Goal: Information Seeking & Learning: Learn about a topic

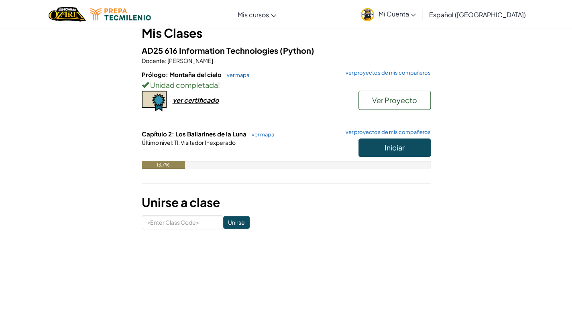
scroll to position [80, 0]
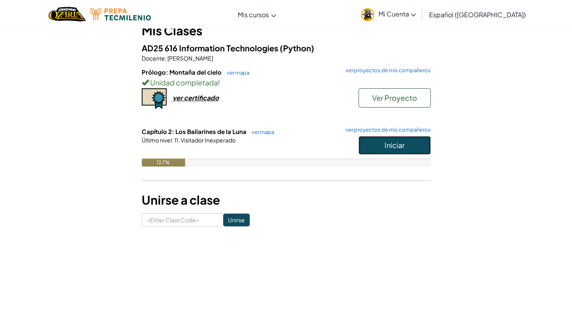
click at [363, 149] on button "Iniciar" at bounding box center [394, 145] width 72 height 18
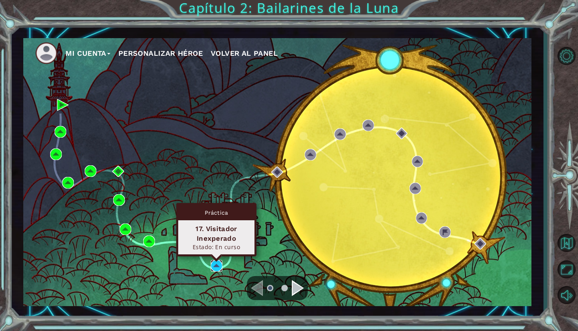
click at [215, 264] on img at bounding box center [217, 266] width 12 height 12
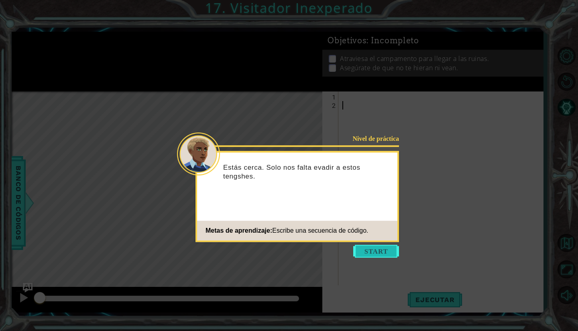
click at [370, 254] on button "Start" at bounding box center [376, 251] width 46 height 13
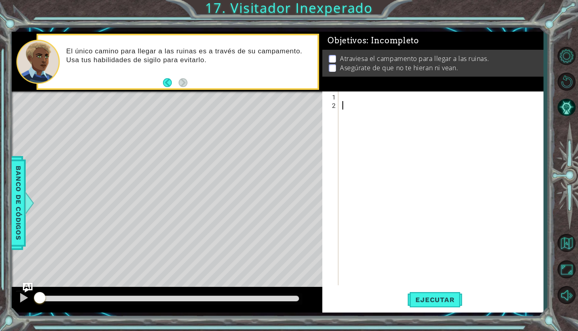
click at [366, 97] on div at bounding box center [443, 198] width 204 height 211
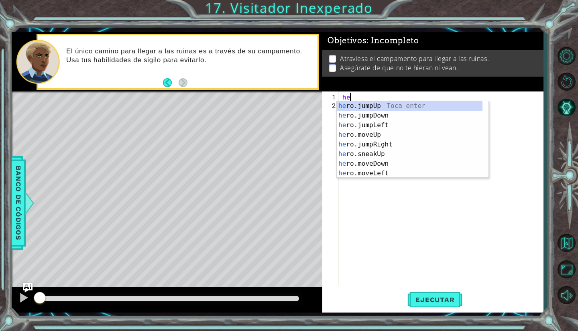
scroll to position [0, 0]
click at [359, 145] on div "hero .jumpUp Toca enter hero .jumpDown Toca enter hero .jumpLeft Toca enter her…" at bounding box center [409, 149] width 146 height 96
type textarea "hero.moveUp(1)"
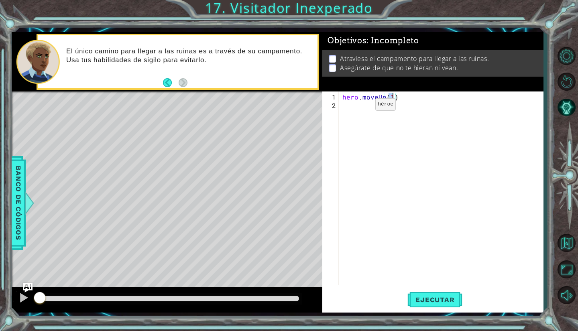
click at [361, 107] on div "hero . moveUp ( 1 )" at bounding box center [443, 198] width 204 height 211
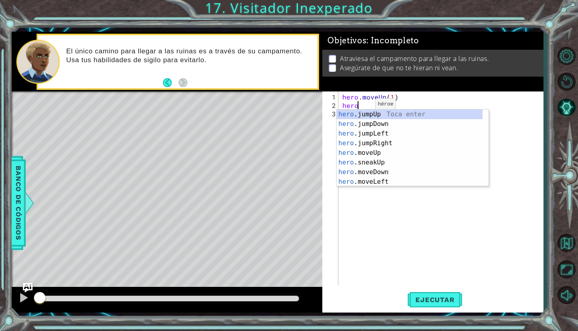
type textarea "hero."
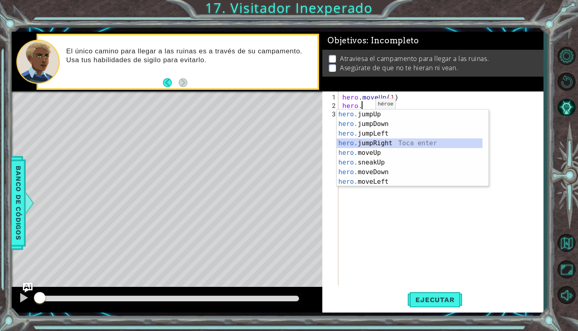
click at [389, 147] on div "hero. jumpUp Toca enter hero. jumpDown Toca enter hero. jumpLeft Toca enter her…" at bounding box center [409, 157] width 146 height 96
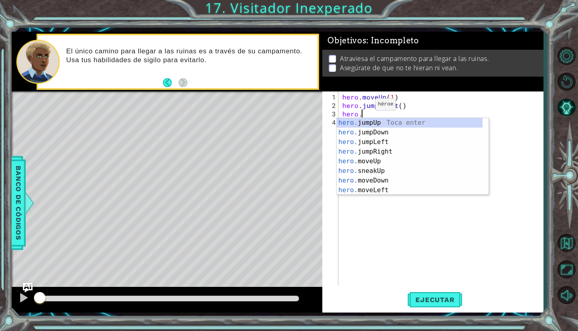
type textarea "hero.j"
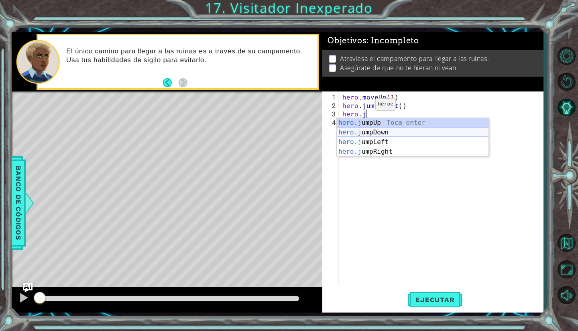
click at [385, 130] on div "hero.j umpUp Toca enter hero.j umpDown Toca enter hero.j umpLeft Toca enter her…" at bounding box center [412, 147] width 152 height 58
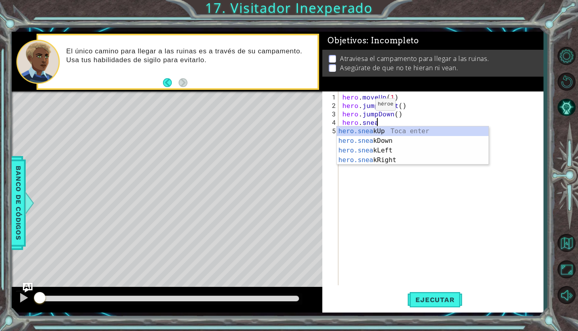
scroll to position [0, 2]
click at [371, 159] on div "hero.sneak Up Toca enter hero.sneak Down Toca enter hero.sneak Left Toca enter …" at bounding box center [412, 155] width 152 height 58
type textarea "hero.sneakRight(1)"
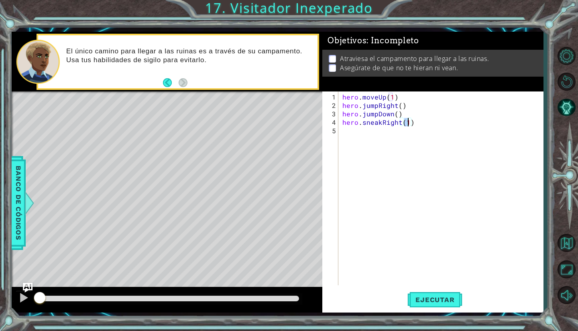
click at [389, 165] on div "hero . moveUp ( 1 ) hero . jumpRight ( ) hero . jumpDown ( ) hero . sneakRight …" at bounding box center [443, 198] width 204 height 211
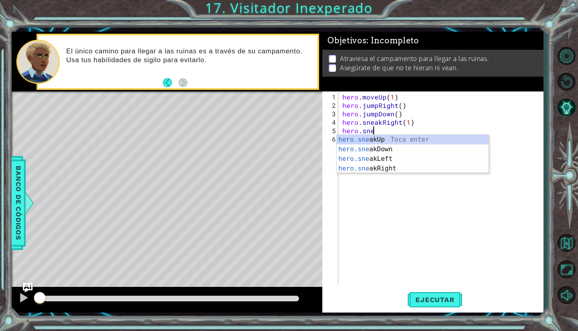
scroll to position [0, 2]
click at [393, 148] on div "hero.snea kUp Toca enter hero.snea kDown Toca enter hero.snea kLeft Toca enter …" at bounding box center [412, 164] width 152 height 58
type textarea "hero.sneakDown(1)"
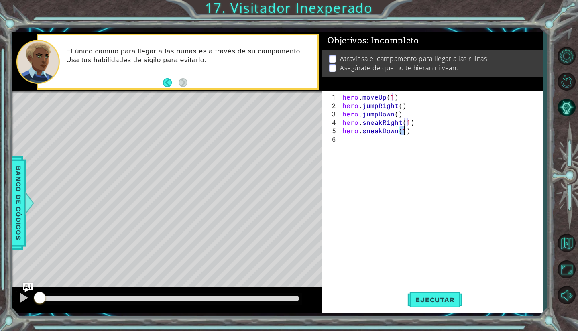
click at [383, 160] on div "hero . moveUp ( 1 ) hero . jumpRight ( ) hero . jumpDown ( ) hero . sneakRight …" at bounding box center [443, 198] width 204 height 211
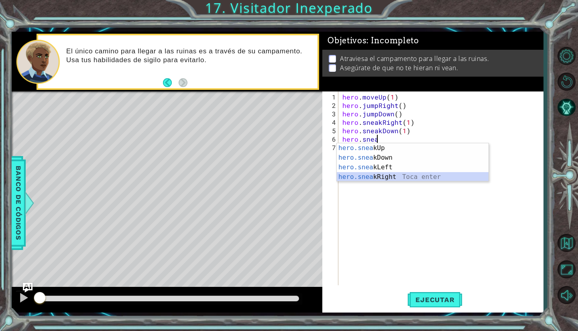
click at [396, 176] on div "hero.snea kUp Toca enter hero.snea kDown Toca enter hero.snea kLeft Toca enter …" at bounding box center [412, 172] width 152 height 58
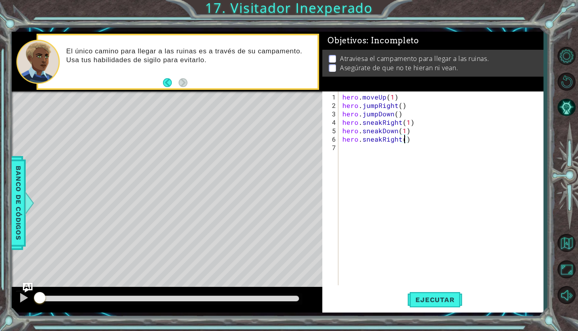
type textarea "hero.sneakRight(2)"
click at [399, 179] on div "hero . moveUp ( 1 ) hero . jumpRight ( ) hero . jumpDown ( ) hero . sneakRight …" at bounding box center [443, 198] width 204 height 211
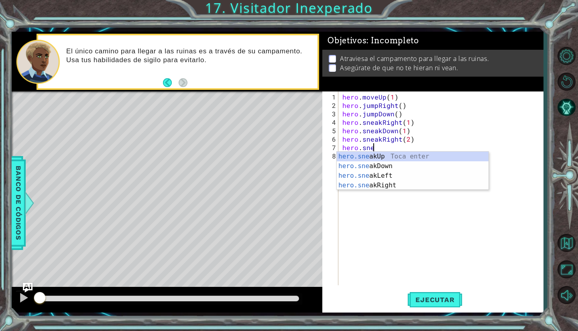
scroll to position [0, 2]
click at [460, 158] on div "hero.snea kUp Toca enter hero.snea kDown Toca enter hero.snea kLeft Toca enter …" at bounding box center [412, 181] width 152 height 58
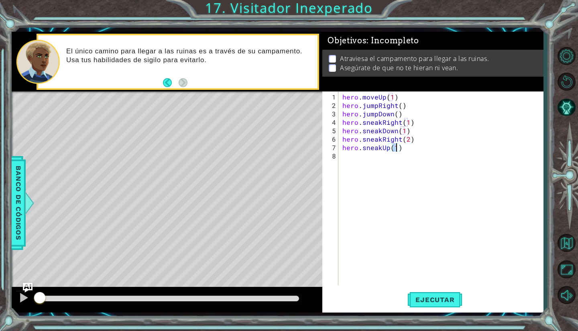
type textarea "hero.sneakUp(1)"
click at [484, 290] on div "Ejecutar" at bounding box center [434, 300] width 221 height 22
click at [455, 300] on span "Ejecutar" at bounding box center [434, 300] width 55 height 8
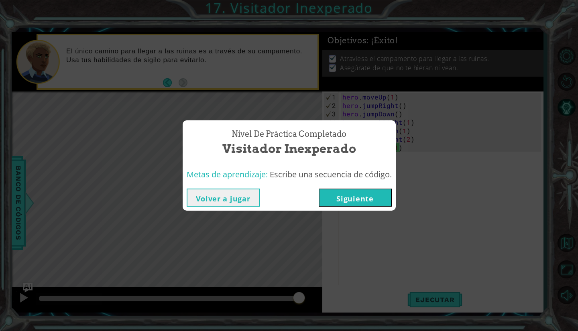
click at [384, 193] on button "Siguiente" at bounding box center [354, 198] width 73 height 18
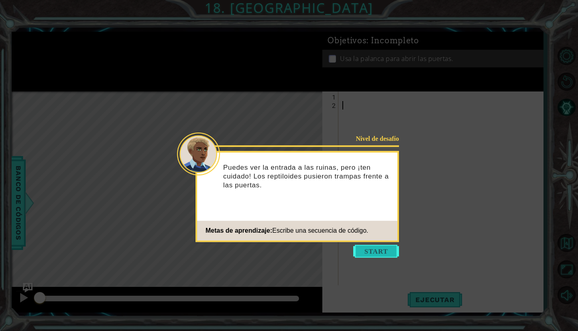
click at [357, 254] on button "Start" at bounding box center [376, 251] width 46 height 13
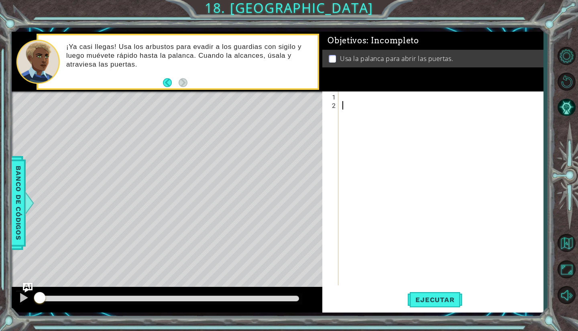
click at [343, 93] on div at bounding box center [443, 198] width 204 height 211
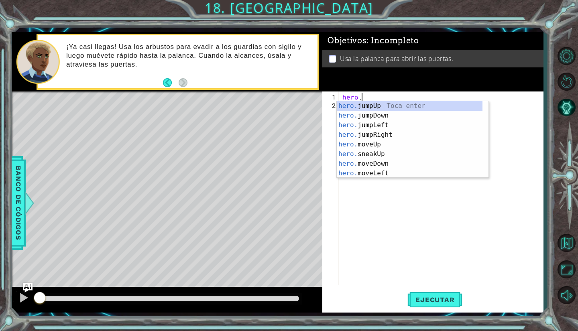
scroll to position [0, 1]
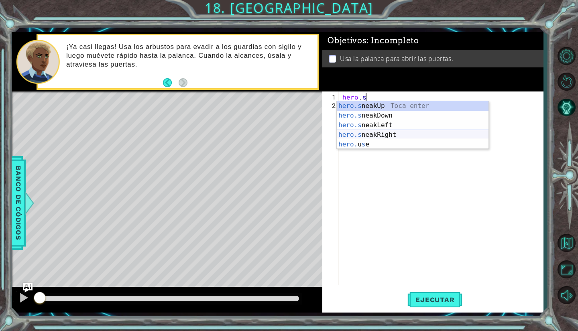
click at [378, 134] on div "hero.s neakUp Toca enter hero.s neakDown Toca enter hero.s neakLeft Toca enter …" at bounding box center [412, 134] width 152 height 67
type textarea "hero.sneakRight(1)"
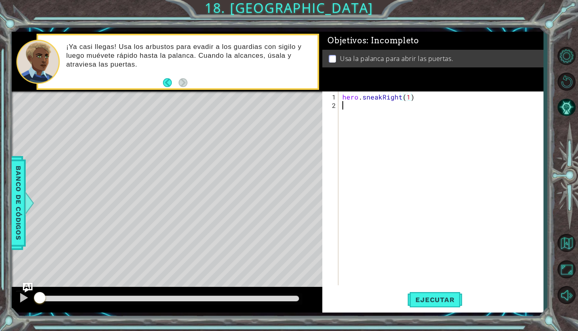
click at [397, 129] on div "hero . sneakRight ( 1 )" at bounding box center [443, 198] width 204 height 211
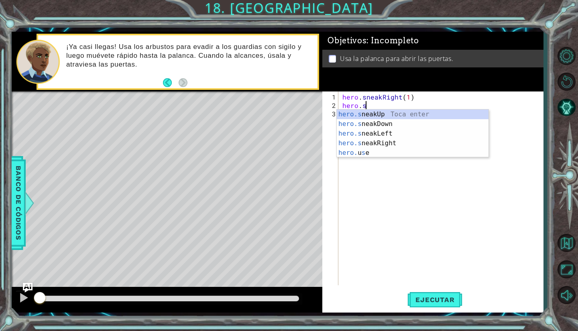
scroll to position [0, 1]
click at [393, 115] on div "hero.s n e akUp Toca enter hero.s n e akDown Toca enter hero.s n e akLeft Toca …" at bounding box center [412, 142] width 152 height 67
type textarea "hero.sneakUp(1)"
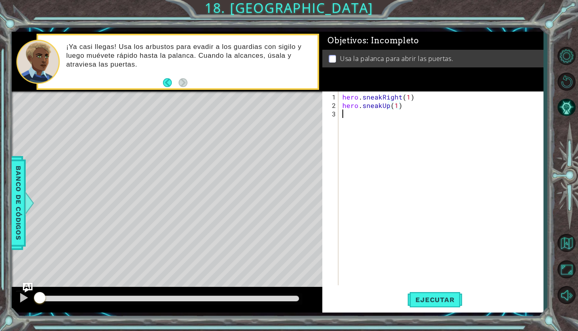
click at [393, 115] on div "hero . sneakRight ( 1 ) hero . sneakUp ( 1 )" at bounding box center [443, 198] width 204 height 211
drag, startPoint x: 437, startPoint y: 103, endPoint x: 432, endPoint y: 107, distance: 6.3
click at [436, 105] on div "hero . sneakRight ( 1 ) hero . sneakUp ( 1 )" at bounding box center [443, 198] width 204 height 211
type textarea "hero.sneakRight(1) hero.sneakUp(1)"
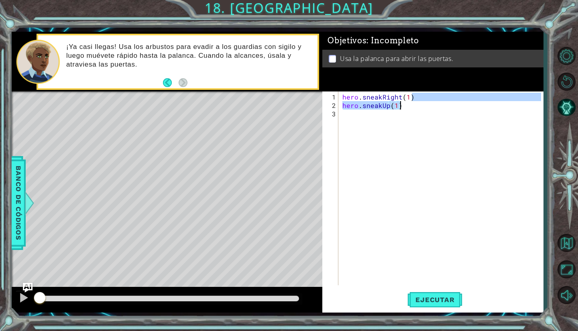
click at [399, 114] on div "hero . sneakRight ( 1 ) hero . sneakUp ( 1 )" at bounding box center [443, 198] width 204 height 211
click at [409, 114] on div "hero . sneakRight ( 1 ) hero . sneakUp ( 1 )" at bounding box center [443, 198] width 204 height 211
click at [410, 109] on div "hero . sneakRight ( 1 ) hero . sneakUp ( 1 )" at bounding box center [443, 198] width 204 height 211
click at [377, 151] on div "hero . sneakRight ( 1 ) hero . sneakUp ( 1 )" at bounding box center [443, 198] width 204 height 211
click at [401, 109] on div "hero . sneakRight ( 1 ) hero . sneakUp ( 1 )" at bounding box center [443, 198] width 204 height 211
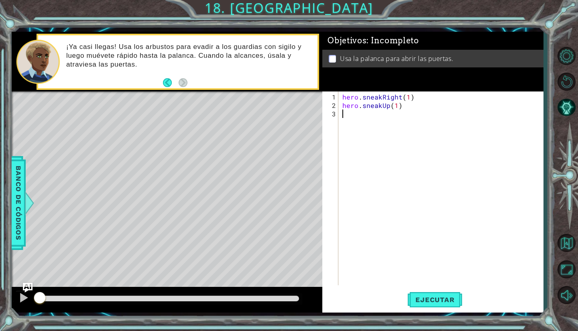
click at [399, 109] on div "hero . sneakRight ( 1 ) hero . sneakUp ( 1 )" at bounding box center [443, 198] width 204 height 211
click at [397, 109] on div "hero . sneakRight ( 1 ) hero . sneakUp ( 1 )" at bounding box center [443, 198] width 204 height 211
click at [395, 108] on div "hero . sneakRight ( 1 ) hero . sneakUp ( 1 )" at bounding box center [443, 198] width 204 height 211
type textarea "hero.sneakUp(2)"
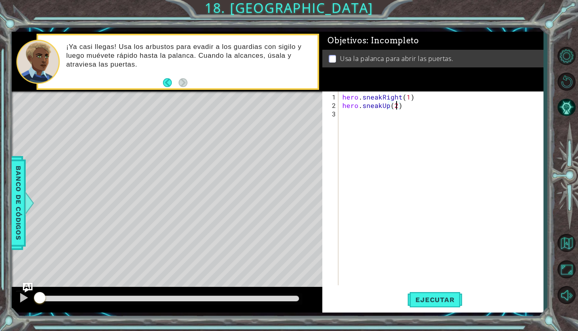
click at [392, 116] on div "hero . sneakRight ( 1 ) hero . sneakUp ( 2 )" at bounding box center [443, 198] width 204 height 211
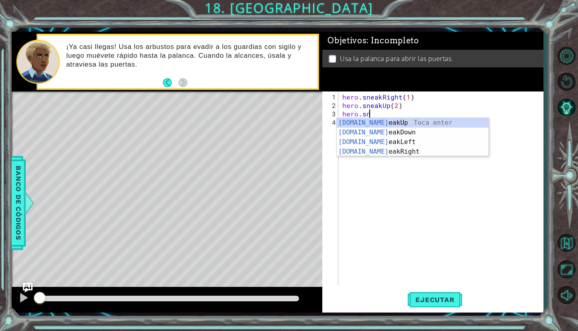
scroll to position [0, 1]
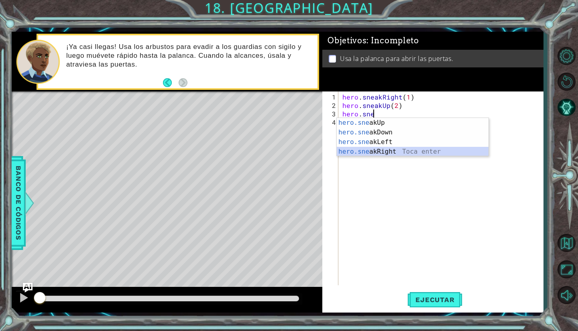
click at [384, 153] on div "hero.sne akUp Toca enter hero.sne akDown Toca enter hero.sne akLeft Toca enter …" at bounding box center [412, 147] width 152 height 58
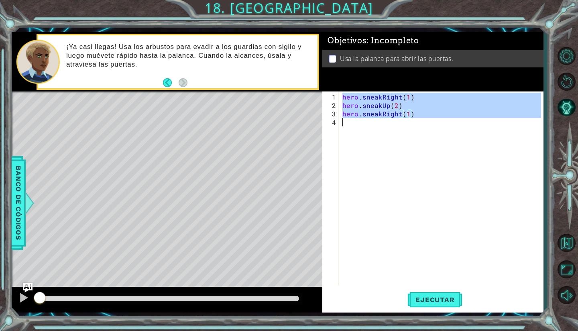
click at [369, 134] on div "hero . sneakRight ( 1 ) hero . sneakUp ( 2 ) hero . sneakRight ( 1 )" at bounding box center [443, 198] width 204 height 211
type textarea "hero.sneakRight(1)"
click at [369, 134] on div "hero . sneakRight ( 1 ) hero . sneakUp ( 2 ) hero . sneakRight ( 1 )" at bounding box center [443, 198] width 204 height 211
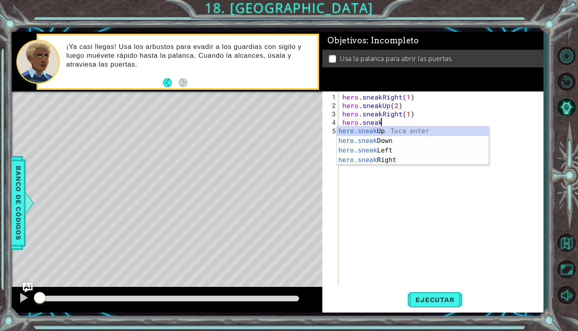
scroll to position [0, 2]
click at [369, 134] on div "hero.sneak Up Toca enter hero.sneak Down Toca enter hero.sneak Left Toca enter …" at bounding box center [412, 155] width 152 height 58
type textarea "hero.sneakUp(1)"
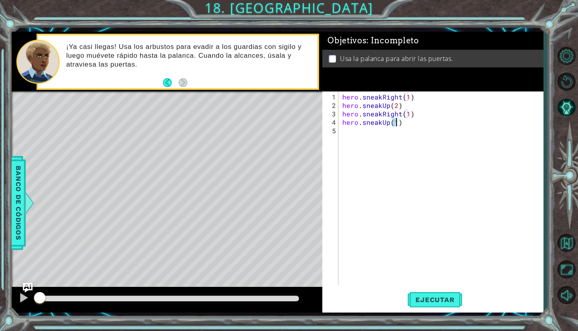
click at [366, 137] on div "hero . sneakRight ( 1 ) hero . sneakUp ( 2 ) hero . sneakRight ( 1 ) hero . sne…" at bounding box center [443, 198] width 204 height 211
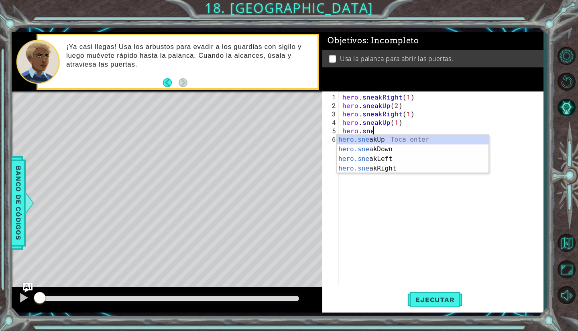
scroll to position [0, 2]
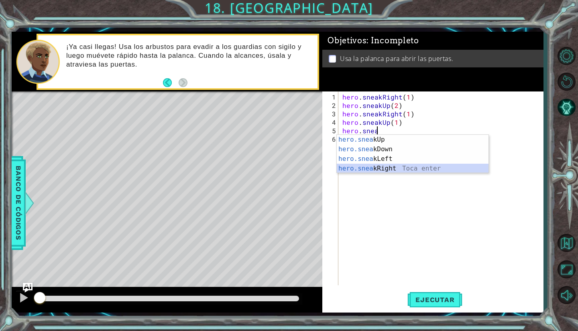
click at [378, 170] on div "hero.snea kUp Toca enter hero.snea kDown Toca enter hero.snea kLeft Toca enter …" at bounding box center [412, 164] width 152 height 58
type textarea "hero.sneakRight(1)"
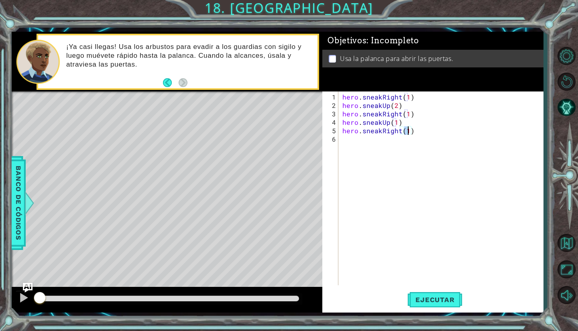
click at [378, 170] on div "hero . sneakRight ( 1 ) hero . sneakUp ( 2 ) hero . sneakRight ( 1 ) hero . sne…" at bounding box center [443, 198] width 204 height 211
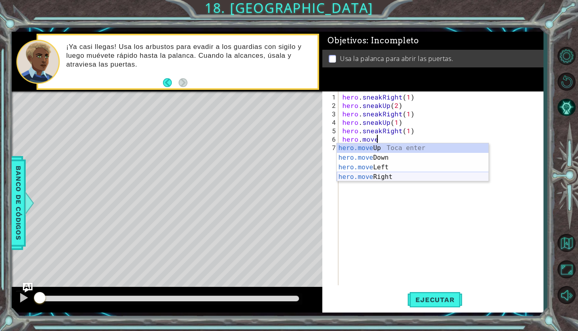
click at [371, 175] on div "hero.move Up Toca enter hero.move Down Toca enter hero.move Left Toca enter her…" at bounding box center [412, 172] width 152 height 58
type textarea "hero.moveRight(1)"
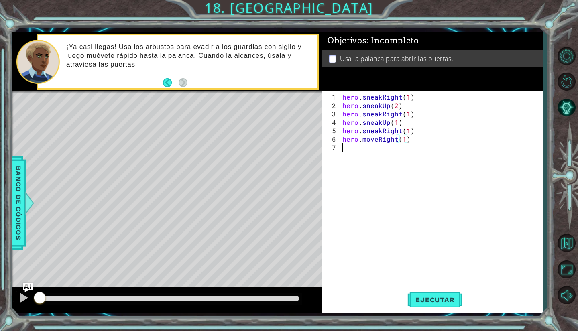
click at [368, 162] on div "hero . sneakRight ( 1 ) hero . sneakUp ( 2 ) hero . sneakRight ( 1 ) hero . sne…" at bounding box center [443, 198] width 204 height 211
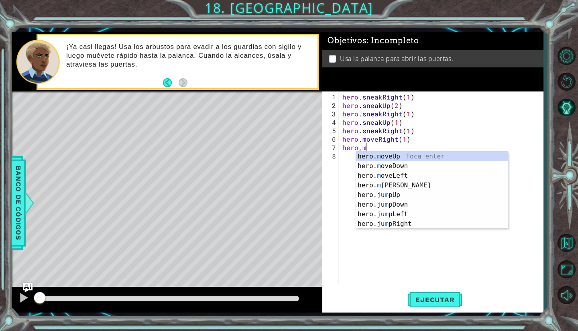
scroll to position [0, 1]
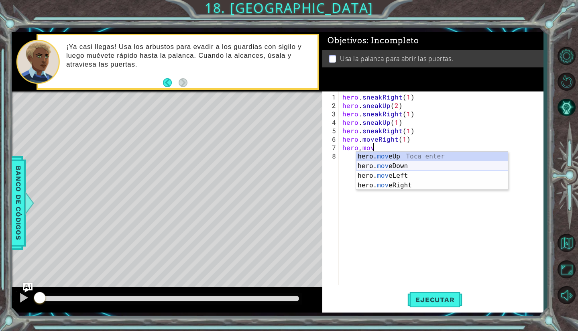
click at [391, 168] on div "hero. mov eUp Toca enter hero. mov eDown Toca enter hero. mov eLeft Toca enter …" at bounding box center [432, 181] width 152 height 58
type textarea "hero.moveDown(1)"
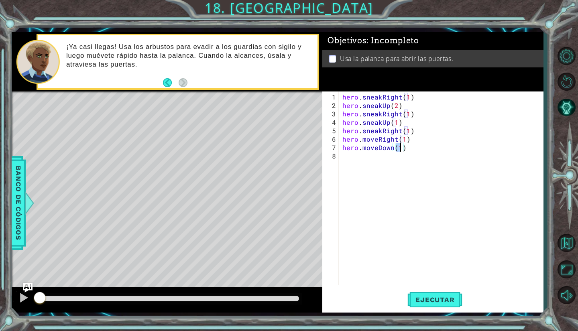
click at [380, 155] on div "hero . sneakRight ( 1 ) hero . sneakUp ( 2 ) hero . sneakRight ( 1 ) hero . sne…" at bounding box center [443, 198] width 204 height 211
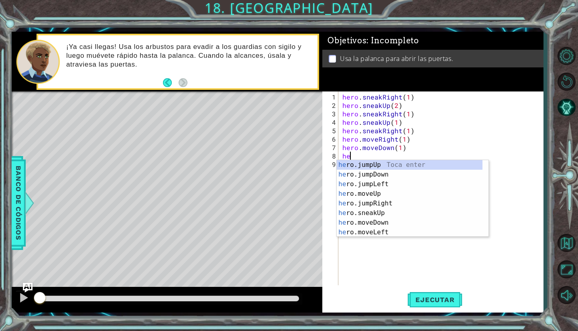
type textarea "hero"
click at [374, 178] on div "hero .jumpUp Toca enter hero .jumpDown Toca enter hero .jumpLeft Toca enter her…" at bounding box center [409, 208] width 146 height 96
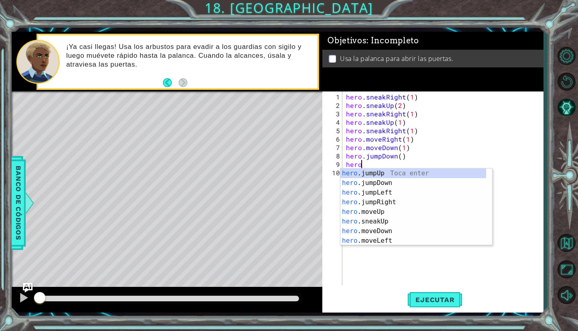
scroll to position [0, 1]
click at [381, 201] on div "hero.m oveUp Toca enter hero.m oveDown Toca enter hero.m oveLeft Toca enter her…" at bounding box center [416, 216] width 152 height 96
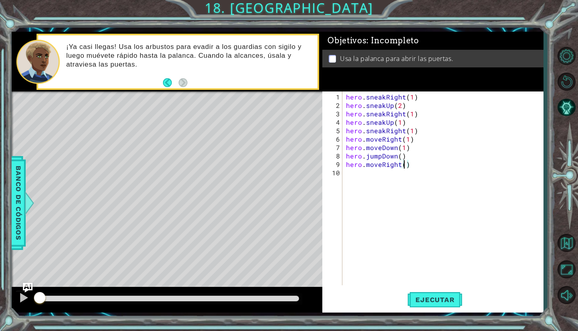
type textarea "hero.moveRight(2)"
click at [383, 222] on div "hero . sneakRight ( 1 ) hero . sneakUp ( 2 ) hero . sneakRight ( 1 ) hero . sne…" at bounding box center [444, 198] width 201 height 211
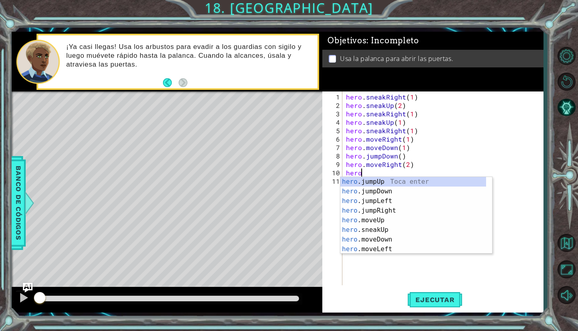
scroll to position [0, 1]
type textarea "hero.j"
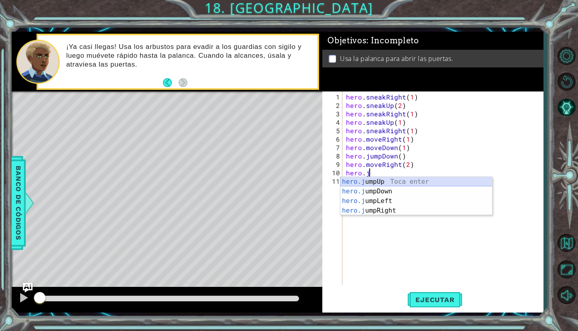
click at [369, 180] on div "hero.j umpUp Toca enter hero.j umpDown Toca enter hero.j umpLeft Toca enter her…" at bounding box center [416, 206] width 152 height 58
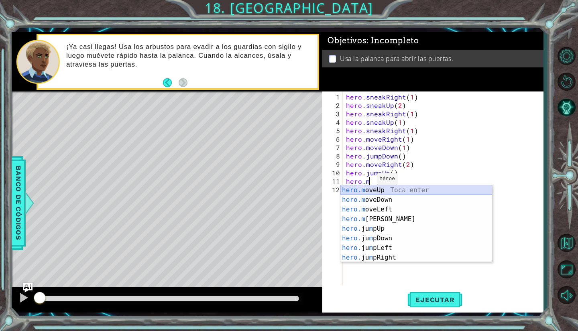
click at [365, 191] on div "hero.m oveUp Toca enter hero.m oveDown Toca enter hero.m oveLeft Toca enter her…" at bounding box center [416, 233] width 152 height 96
type textarea "hero.moveUp(1)"
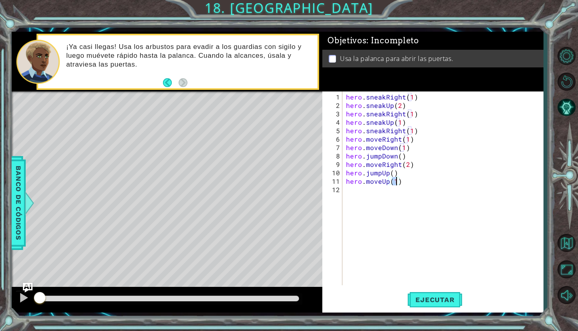
click at [359, 197] on div "hero . sneakRight ( 1 ) hero . sneakUp ( 2 ) hero . sneakRight ( 1 ) hero . sne…" at bounding box center [444, 198] width 201 height 211
type textarea "hero.use("lever")"
click at [353, 226] on div "hero . sneakRight ( 1 ) hero . sneakUp ( 2 ) hero . sneakRight ( 1 ) hero . sne…" at bounding box center [444, 198] width 201 height 211
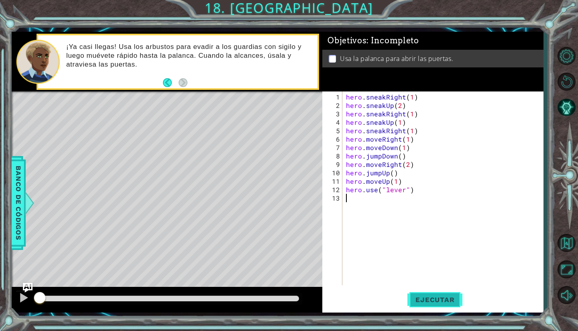
click at [430, 298] on span "Ejecutar" at bounding box center [434, 300] width 55 height 8
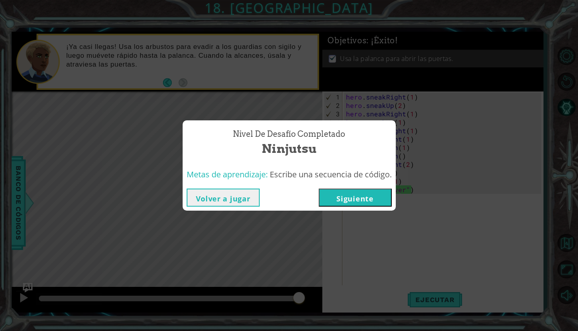
click at [498, 239] on div "Nivel de desafío Completado Ninjutsu Metas de aprendizaje: Escribe una secuenci…" at bounding box center [289, 165] width 578 height 331
click at [359, 202] on button "Siguiente" at bounding box center [354, 198] width 73 height 18
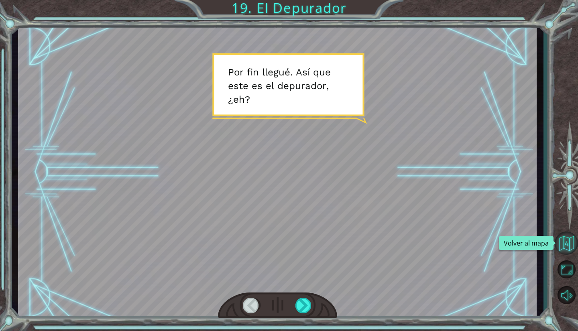
click at [564, 239] on button "Volver al mapa" at bounding box center [565, 242] width 23 height 23
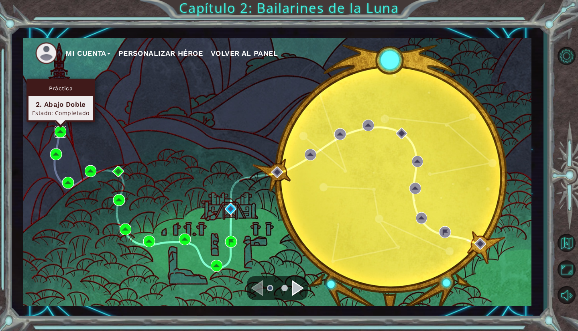
click at [57, 131] on img at bounding box center [61, 132] width 12 height 12
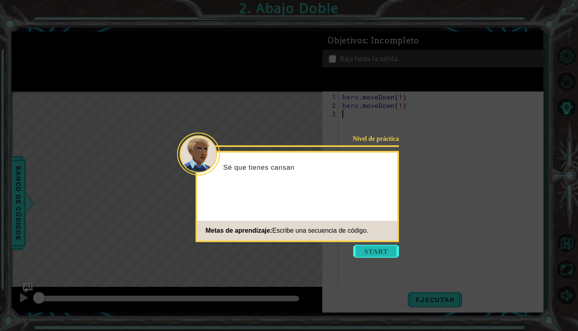
click at [377, 251] on button "Start" at bounding box center [376, 251] width 46 height 13
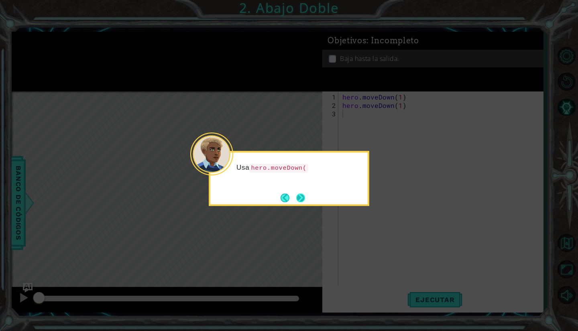
click at [301, 199] on button "Next" at bounding box center [300, 197] width 9 height 9
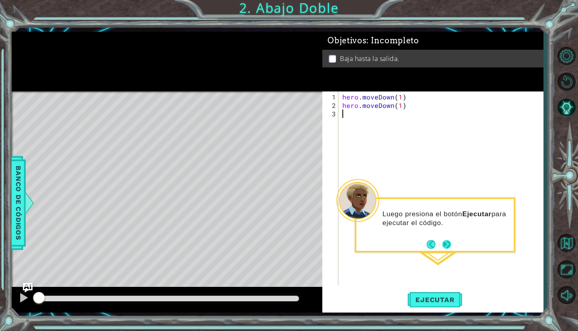
click at [446, 243] on button "Next" at bounding box center [446, 244] width 9 height 9
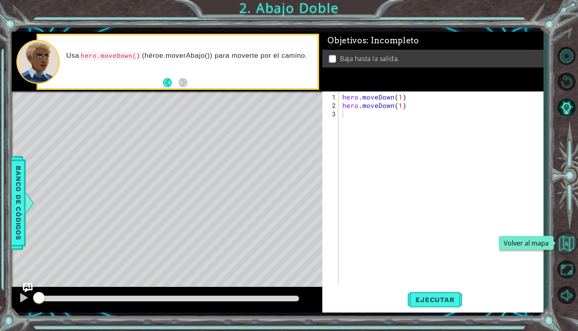
click at [571, 243] on button "Volver al mapa" at bounding box center [565, 242] width 23 height 23
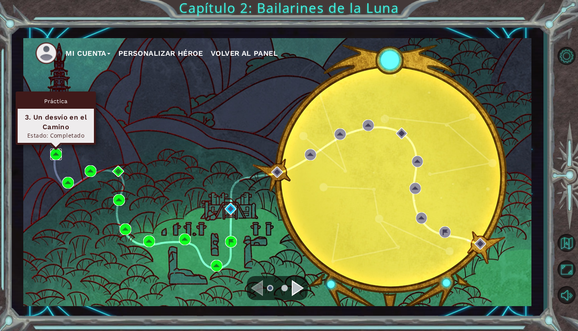
click at [58, 157] on img at bounding box center [56, 154] width 12 height 12
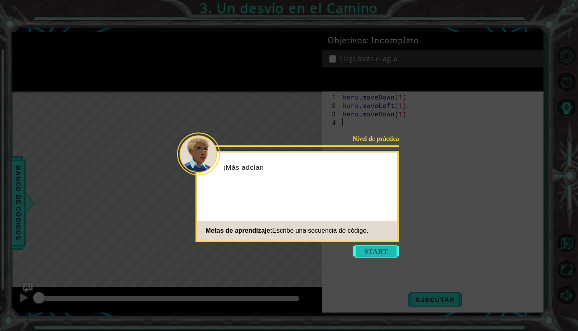
click at [377, 257] on button "Start" at bounding box center [376, 251] width 46 height 13
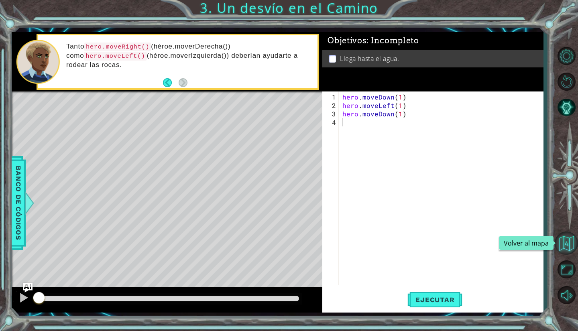
click at [559, 242] on button "Volver al mapa" at bounding box center [565, 242] width 23 height 23
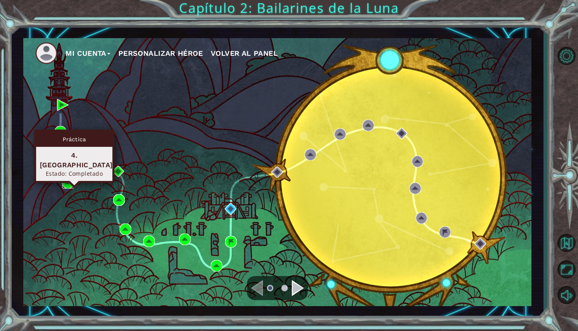
click at [68, 182] on img at bounding box center [68, 183] width 12 height 12
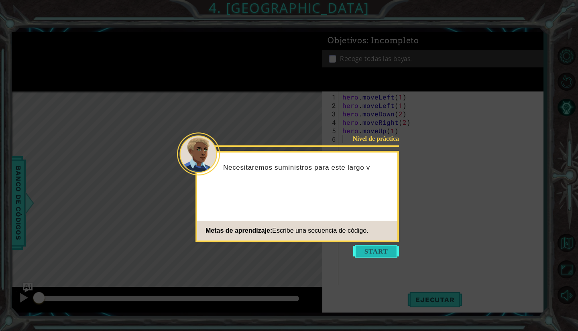
click at [383, 250] on button "Start" at bounding box center [376, 251] width 46 height 13
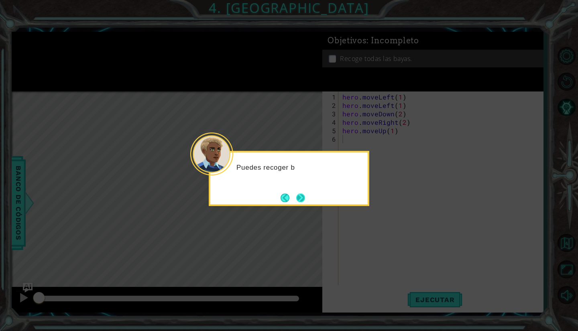
click at [296, 202] on button "Next" at bounding box center [300, 197] width 9 height 9
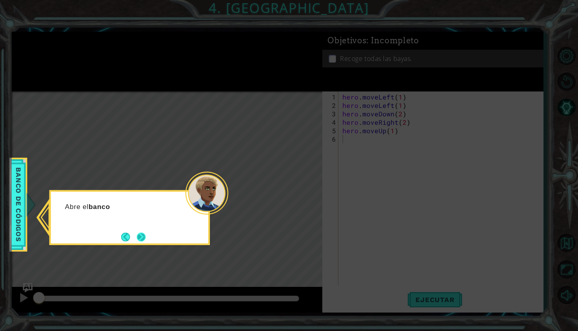
click at [140, 233] on button "Next" at bounding box center [141, 237] width 9 height 9
click at [144, 239] on button "Next" at bounding box center [141, 236] width 9 height 9
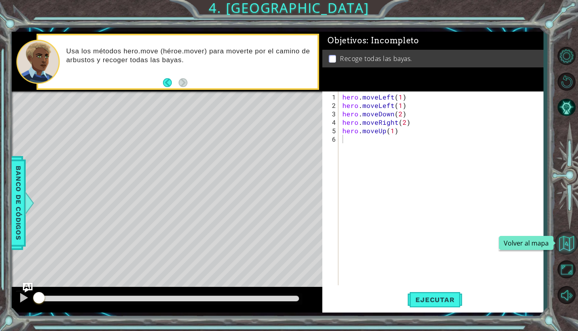
click at [564, 239] on button "Volver al mapa" at bounding box center [565, 242] width 23 height 23
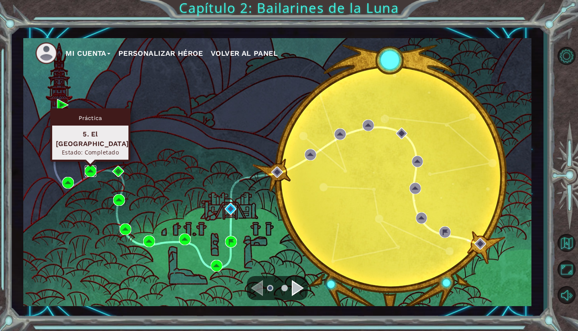
click at [87, 170] on img at bounding box center [91, 171] width 12 height 12
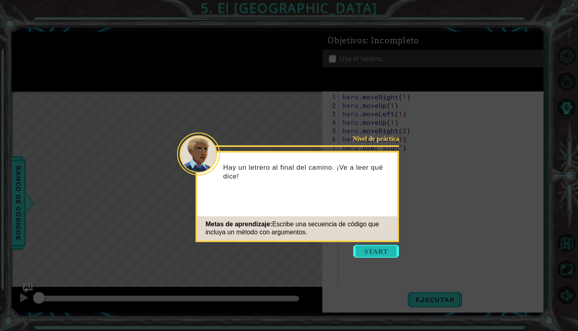
click at [372, 250] on button "Start" at bounding box center [376, 251] width 46 height 13
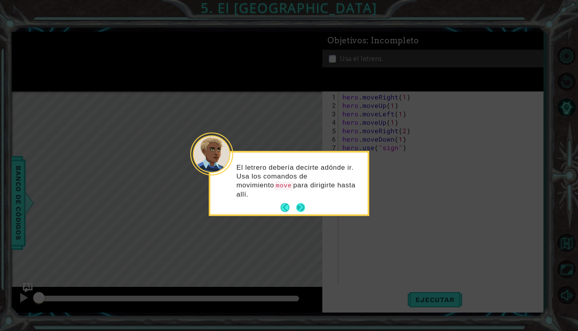
click at [296, 203] on button "Next" at bounding box center [300, 207] width 9 height 9
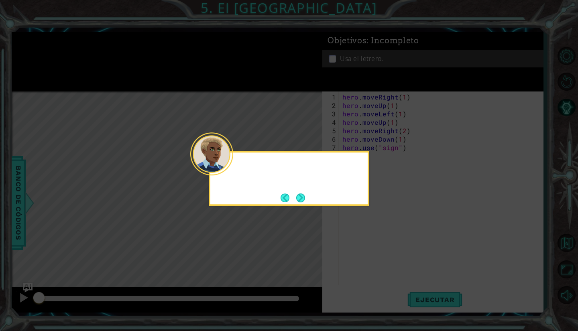
click at [296, 200] on button "Next" at bounding box center [300, 197] width 9 height 9
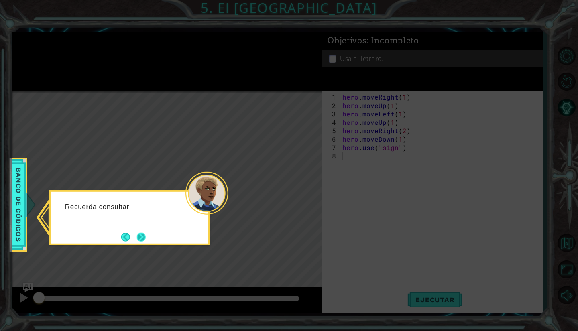
click at [141, 233] on button "Next" at bounding box center [141, 237] width 9 height 9
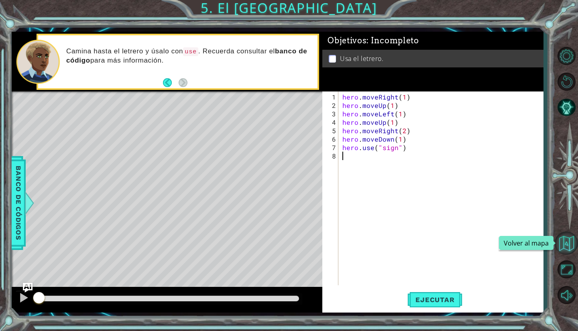
click at [563, 237] on button "Volver al mapa" at bounding box center [565, 242] width 23 height 23
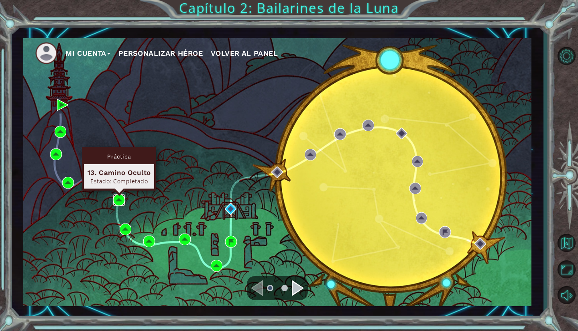
click at [120, 199] on img at bounding box center [119, 200] width 12 height 12
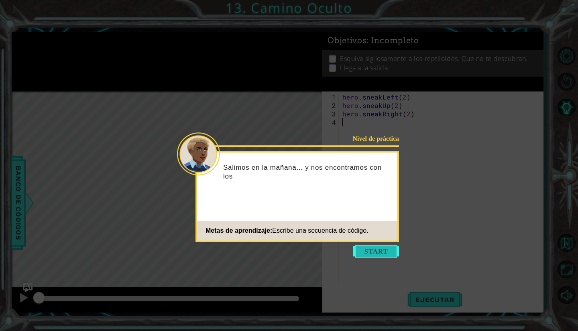
click at [361, 253] on button "Start" at bounding box center [376, 251] width 46 height 13
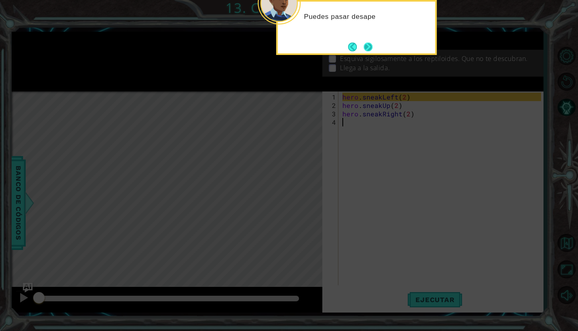
click at [367, 50] on button "Next" at bounding box center [367, 47] width 9 height 9
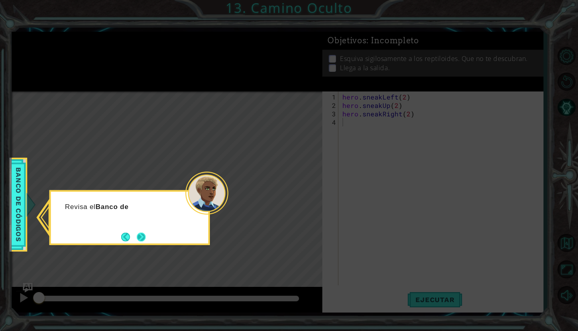
click at [141, 237] on button "Next" at bounding box center [141, 237] width 9 height 9
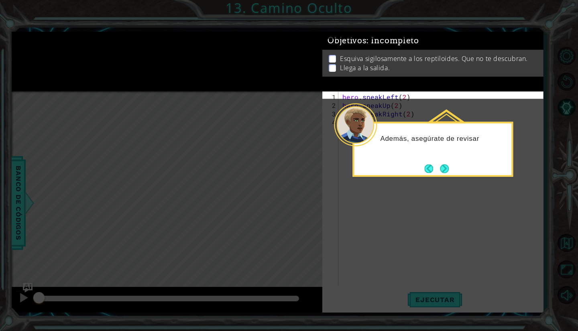
click at [448, 167] on button "Next" at bounding box center [444, 168] width 9 height 9
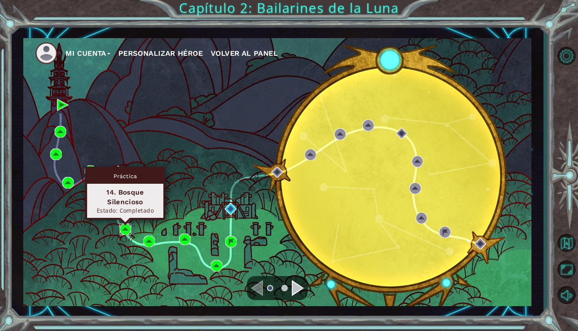
click at [128, 226] on img at bounding box center [126, 229] width 12 height 12
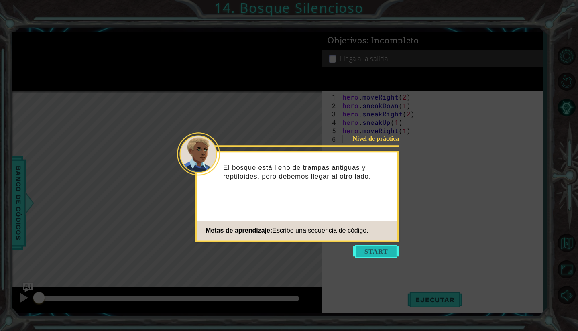
click at [380, 251] on button "Start" at bounding box center [376, 251] width 46 height 13
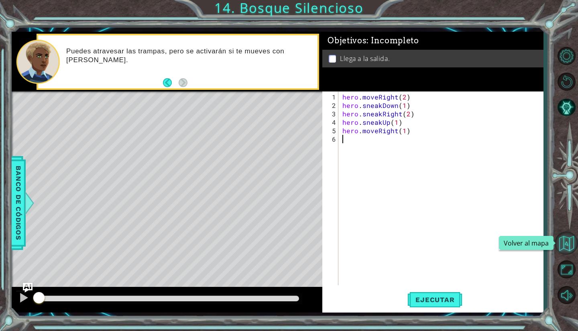
click at [563, 246] on button "Volver al mapa" at bounding box center [565, 242] width 23 height 23
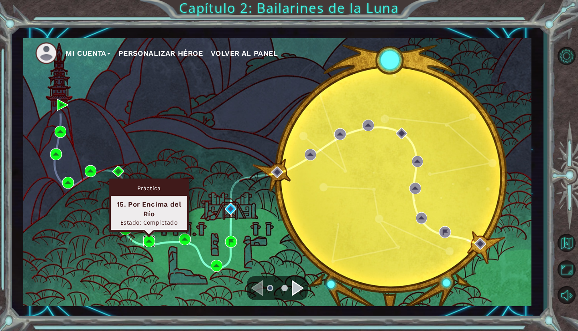
click at [148, 244] on img at bounding box center [149, 241] width 12 height 12
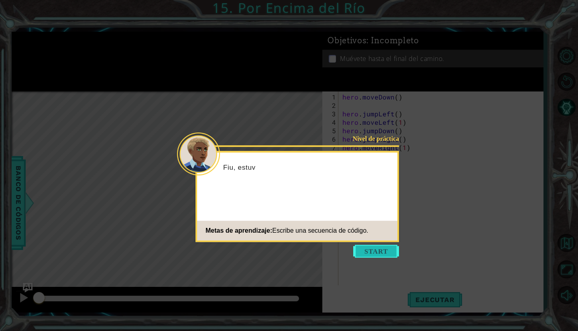
click at [357, 251] on button "Start" at bounding box center [376, 251] width 46 height 13
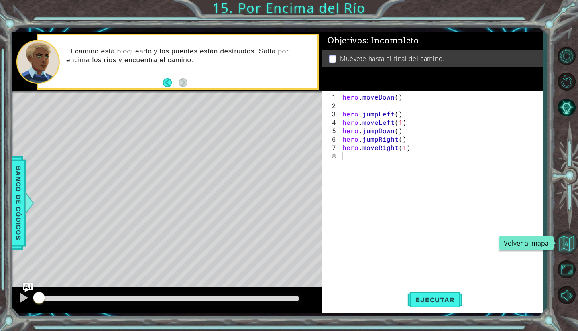
click at [563, 251] on button "Volver al mapa" at bounding box center [565, 242] width 23 height 23
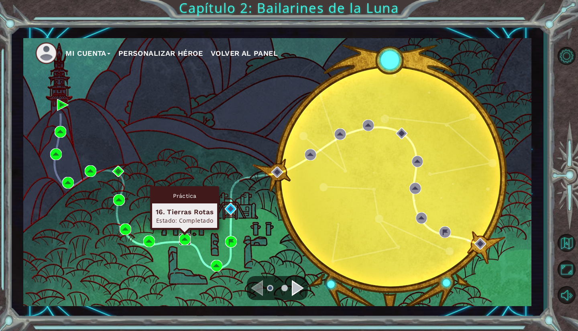
click at [186, 239] on img at bounding box center [185, 239] width 12 height 12
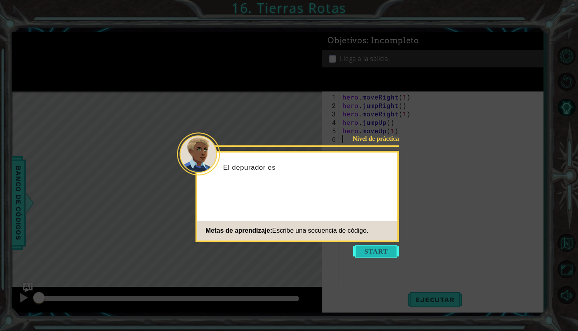
click at [366, 249] on button "Start" at bounding box center [376, 251] width 46 height 13
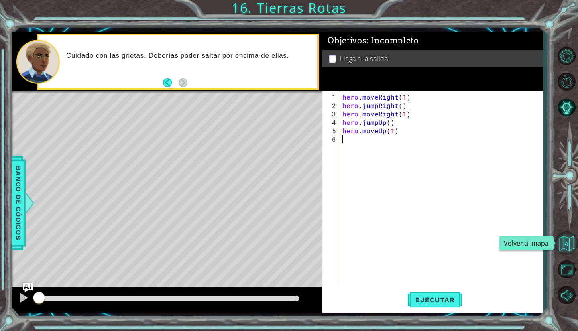
click at [564, 246] on button "Volver al mapa" at bounding box center [565, 242] width 23 height 23
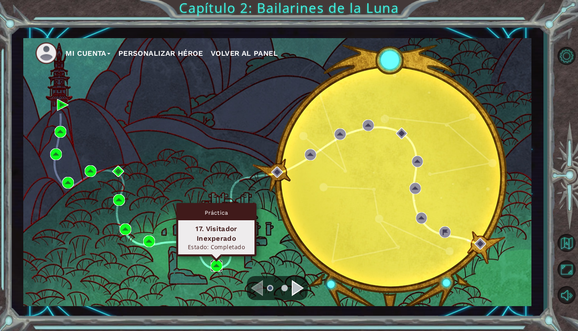
click at [222, 263] on img at bounding box center [217, 266] width 12 height 12
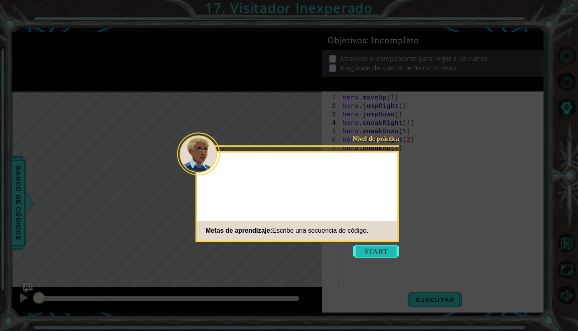
click at [369, 252] on button "Start" at bounding box center [376, 251] width 46 height 13
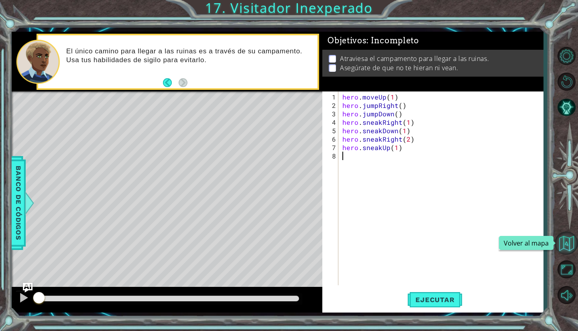
click at [570, 243] on button "Volver al mapa" at bounding box center [565, 242] width 23 height 23
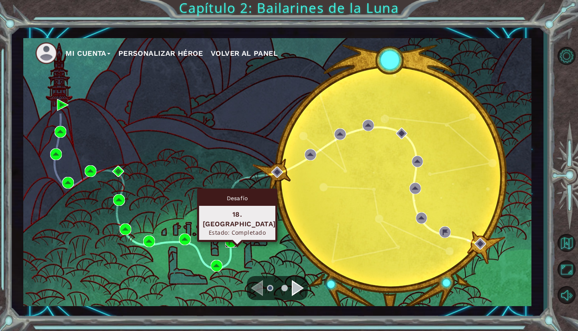
click at [231, 243] on img at bounding box center [231, 242] width 12 height 12
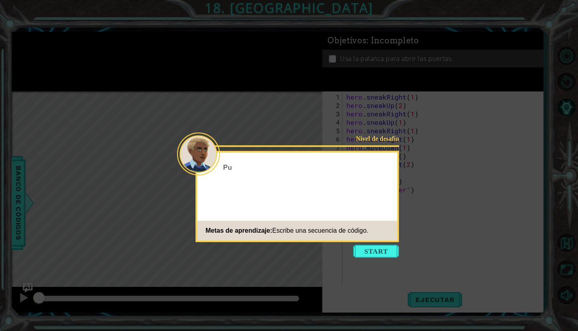
click at [389, 241] on div "Nivel de desafío Pu Metas de aprendizaje: Escribe una secuencia de código." at bounding box center [296, 196] width 203 height 91
click at [393, 248] on button "Start" at bounding box center [376, 251] width 46 height 13
